Goal: Transaction & Acquisition: Download file/media

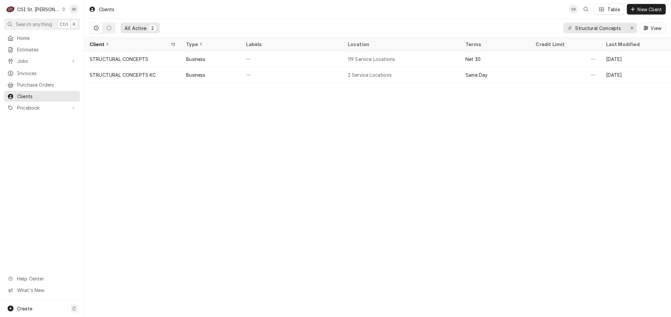
click at [38, 7] on div "CSI St. Louis" at bounding box center [38, 9] width 43 height 7
click at [638, 27] on html "C CSI St. Louis SB Search anything Ctrl K Home Estimates Jobs Jobs Job Series I…" at bounding box center [335, 158] width 671 height 317
click at [634, 27] on div "Erase input" at bounding box center [631, 28] width 7 height 7
paste input "403977"
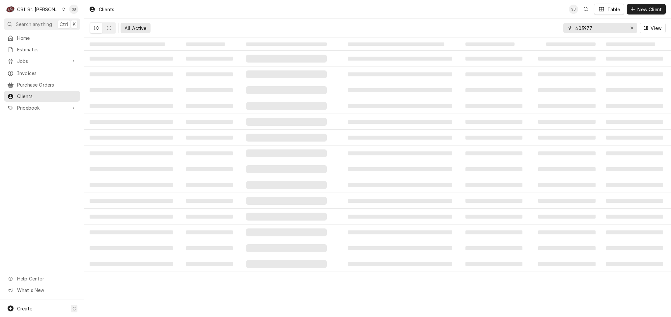
type input "403977"
click at [135, 60] on span "‌" at bounding box center [131, 59] width 83 height 4
click at [33, 70] on span "Invoices" at bounding box center [47, 73] width 60 height 7
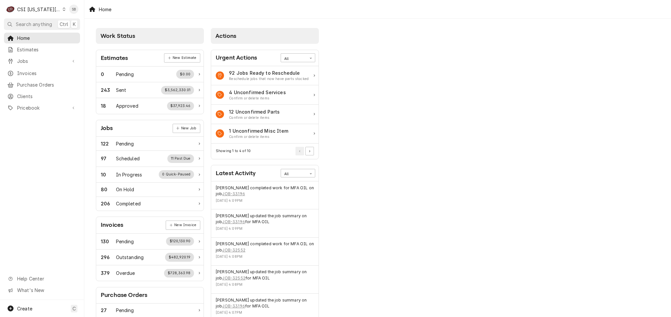
drag, startPoint x: 47, startPoint y: 7, endPoint x: 46, endPoint y: 16, distance: 8.9
click at [47, 7] on div "CSI Kansas City" at bounding box center [38, 9] width 43 height 7
click at [81, 33] on div "CSI St. Louis" at bounding box center [113, 36] width 96 height 7
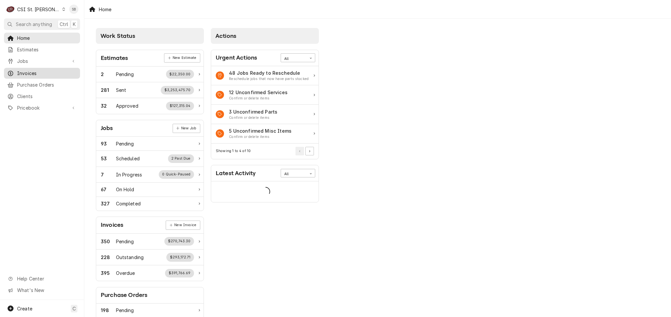
click at [38, 74] on link "Invoices" at bounding box center [42, 73] width 76 height 11
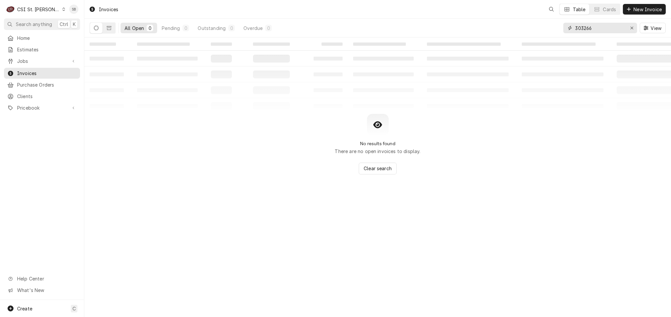
click at [588, 27] on input "303266" at bounding box center [599, 28] width 49 height 11
paste input "403977"
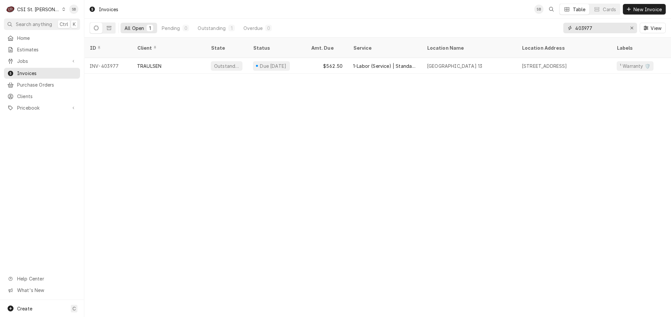
type input "403977"
click at [169, 60] on div "TRAULSEN" at bounding box center [169, 66] width 74 height 16
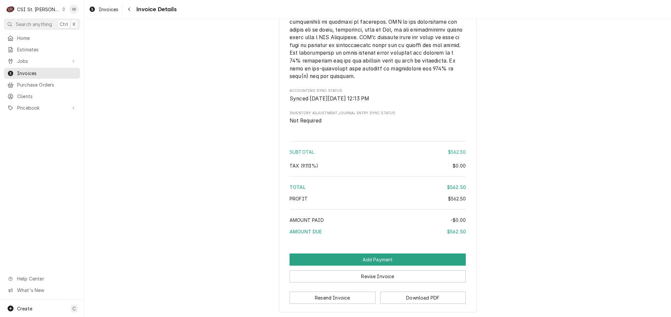
scroll to position [1058, 0]
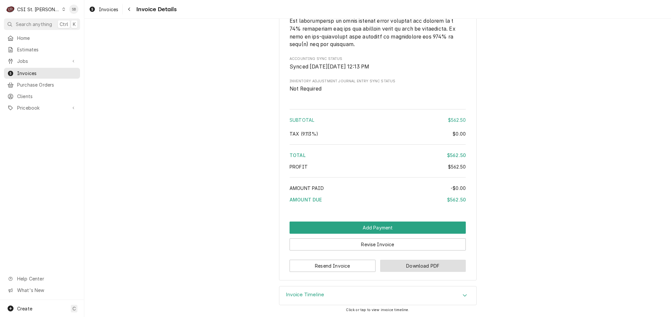
click at [402, 264] on button "Download PDF" at bounding box center [423, 266] width 86 height 12
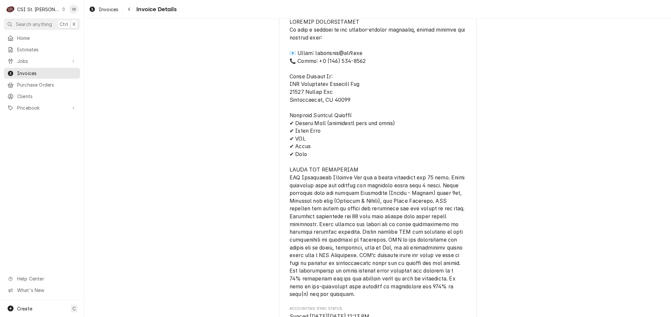
scroll to position [712, 0]
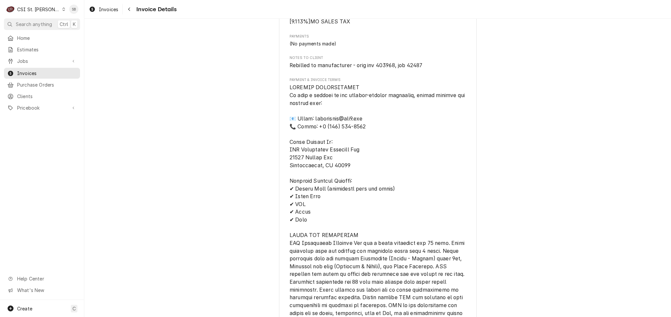
click at [414, 68] on span "Rebilled to manufacturer - orig inv 403968, job 42487" at bounding box center [355, 65] width 133 height 6
copy span "42487"
drag, startPoint x: 42, startPoint y: 58, endPoint x: 44, endPoint y: 62, distance: 3.5
click at [42, 58] on span "Jobs" at bounding box center [42, 61] width 50 height 7
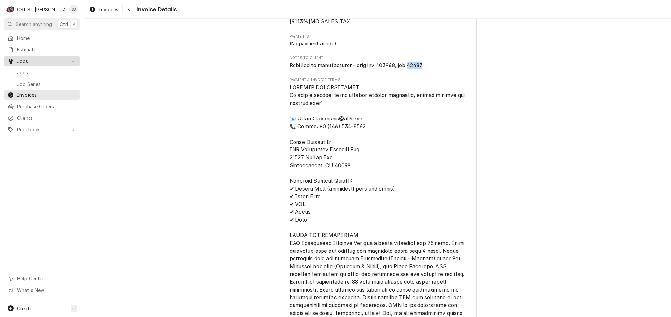
click at [44, 69] on span "Jobs" at bounding box center [47, 72] width 60 height 7
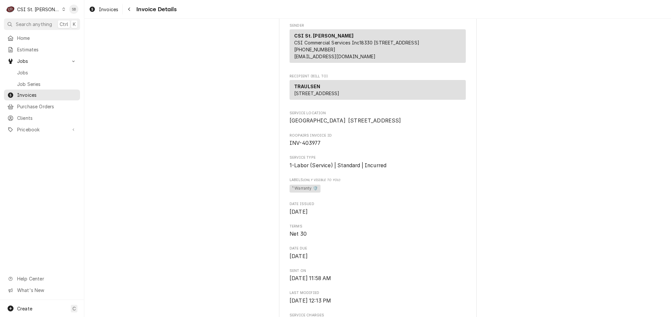
scroll to position [0, 0]
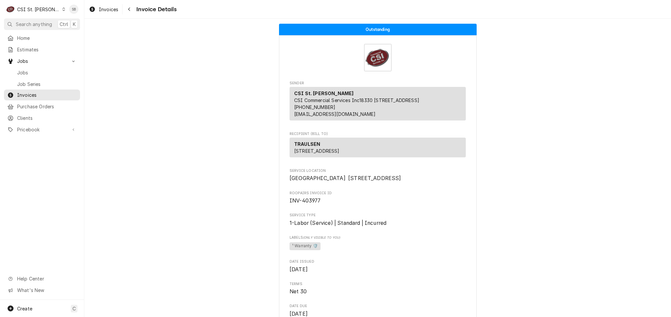
drag, startPoint x: 30, startPoint y: 10, endPoint x: 33, endPoint y: 13, distance: 4.0
click at [30, 10] on div "CSI St. Louis" at bounding box center [38, 9] width 43 height 7
click at [64, 13] on div "CSI [US_STATE][GEOGRAPHIC_DATA]" at bounding box center [101, 13] width 87 height 7
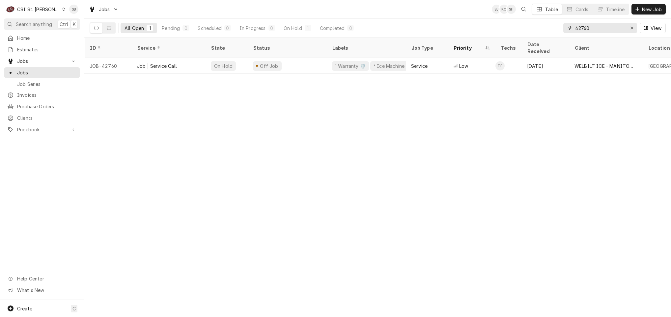
click at [584, 32] on input "42760" at bounding box center [599, 28] width 49 height 11
click at [583, 31] on input "42760" at bounding box center [599, 28] width 49 height 11
paste input "487"
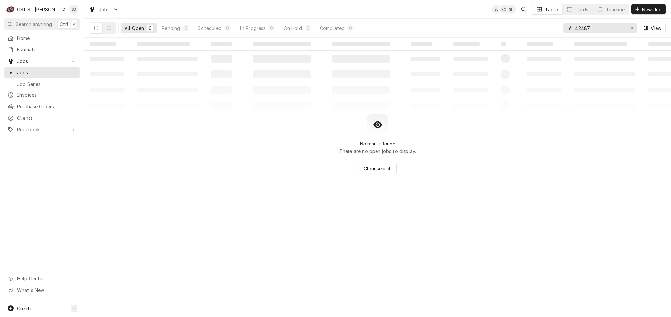
type input "42487"
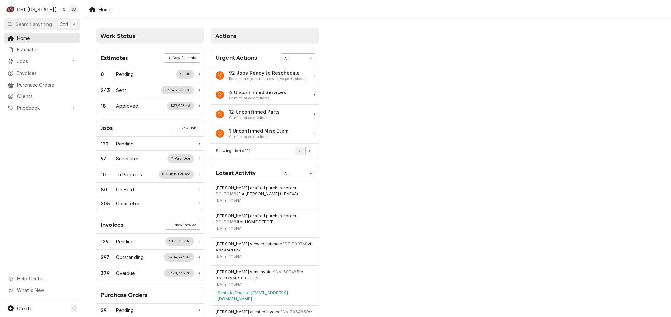
drag, startPoint x: 41, startPoint y: 70, endPoint x: 48, endPoint y: 16, distance: 54.8
click at [41, 70] on span "Invoices" at bounding box center [47, 73] width 60 height 7
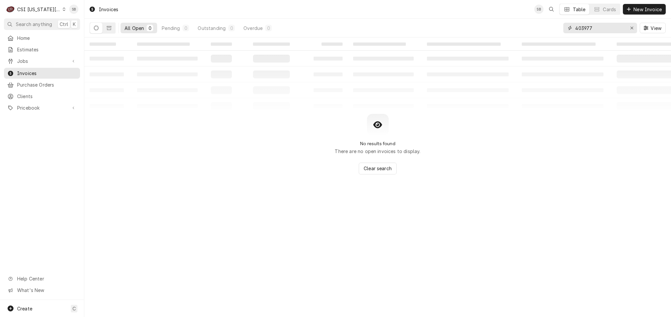
click at [592, 25] on input "403977" at bounding box center [599, 28] width 49 height 11
paste input "303476"
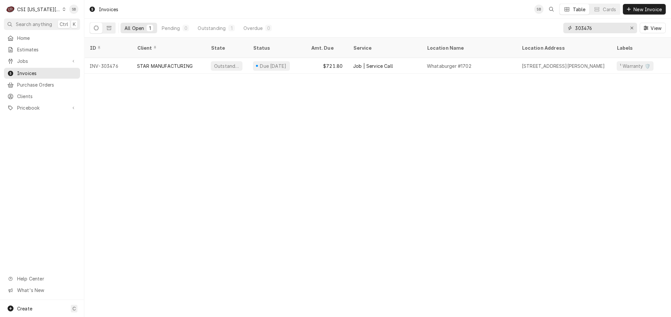
type input "303476"
click at [148, 63] on div "STAR MANUFACTURING" at bounding box center [165, 66] width 56 height 7
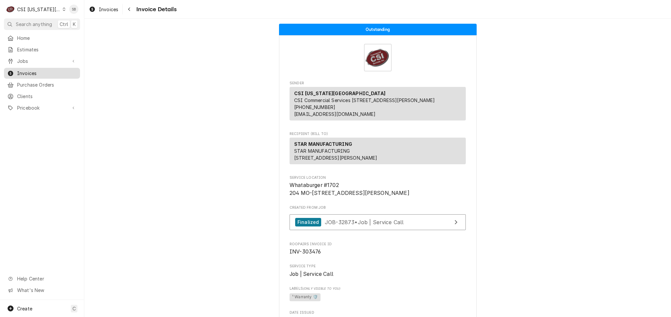
click at [34, 71] on span "Invoices" at bounding box center [47, 73] width 60 height 7
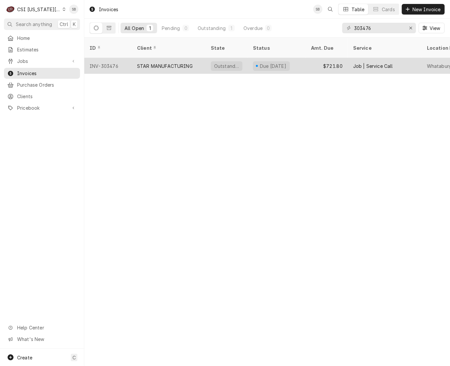
click at [158, 58] on div "STAR MANUFACTURING" at bounding box center [169, 66] width 74 height 16
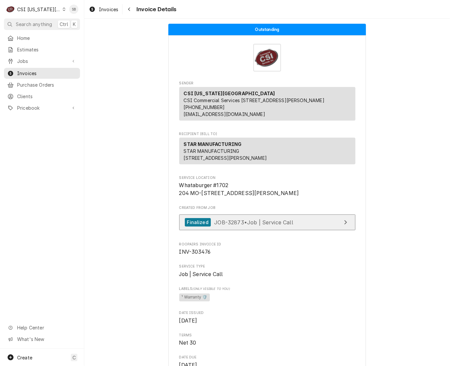
click at [259, 225] on span "JOB-32873 • Job | Service Call" at bounding box center [253, 222] width 79 height 7
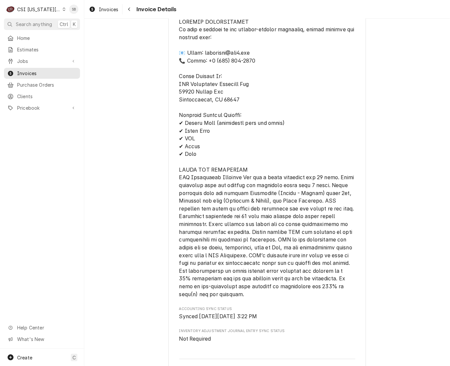
scroll to position [1123, 0]
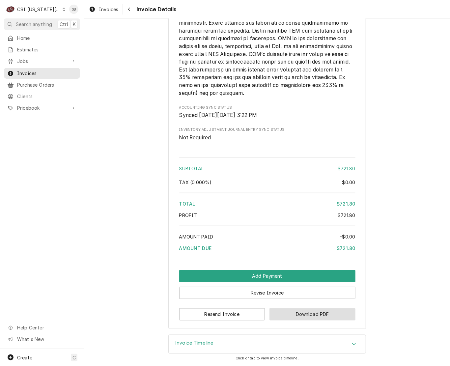
click at [295, 314] on button "Download PDF" at bounding box center [312, 314] width 86 height 12
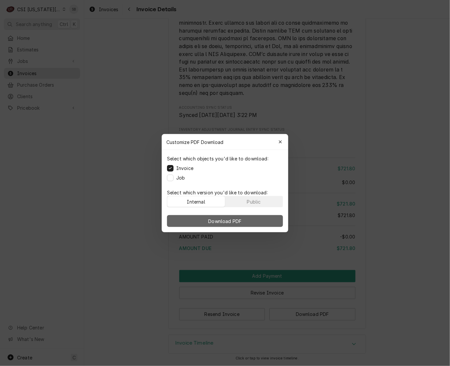
click at [227, 223] on span "Download PDF" at bounding box center [225, 220] width 36 height 7
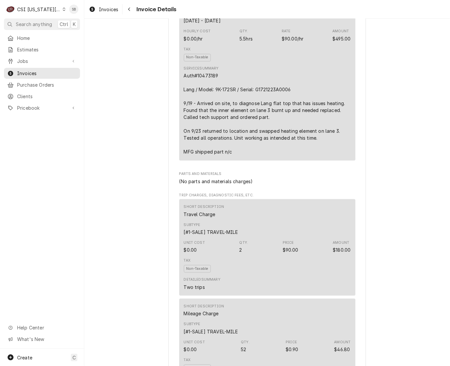
scroll to position [382, 0]
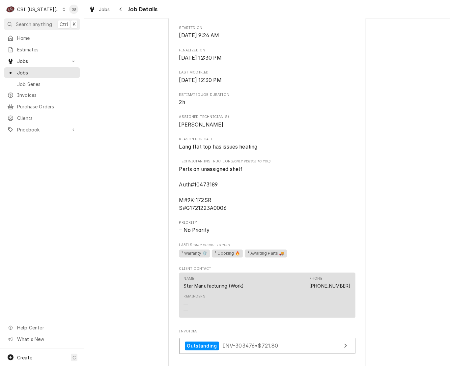
scroll to position [198, 0]
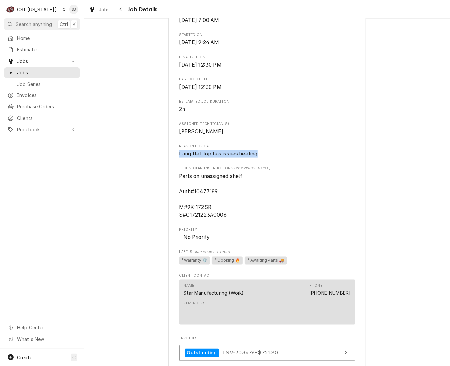
drag, startPoint x: 209, startPoint y: 163, endPoint x: 5, endPoint y: 238, distance: 217.0
click at [143, 165] on div "Completed and Invoiced STAR MANUFACTURING Whataburger #1702 / 204 MO-150, [PERS…" at bounding box center [267, 133] width 366 height 610
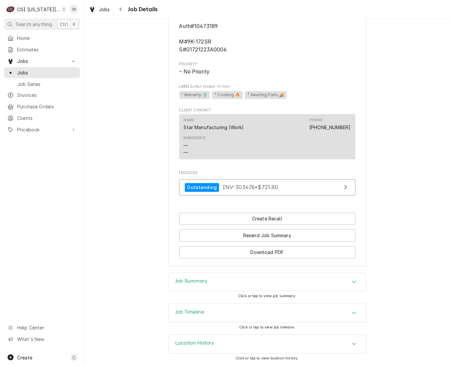
click at [228, 284] on div "Job Summary" at bounding box center [267, 282] width 197 height 18
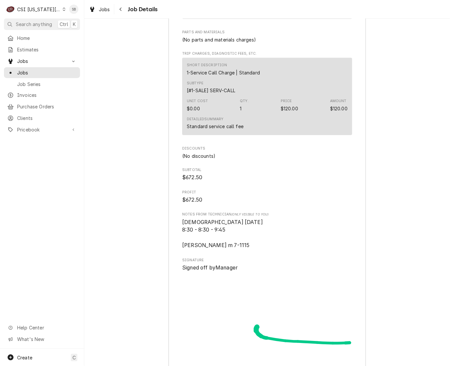
scroll to position [1707, 0]
